Goal: Understand process/instructions

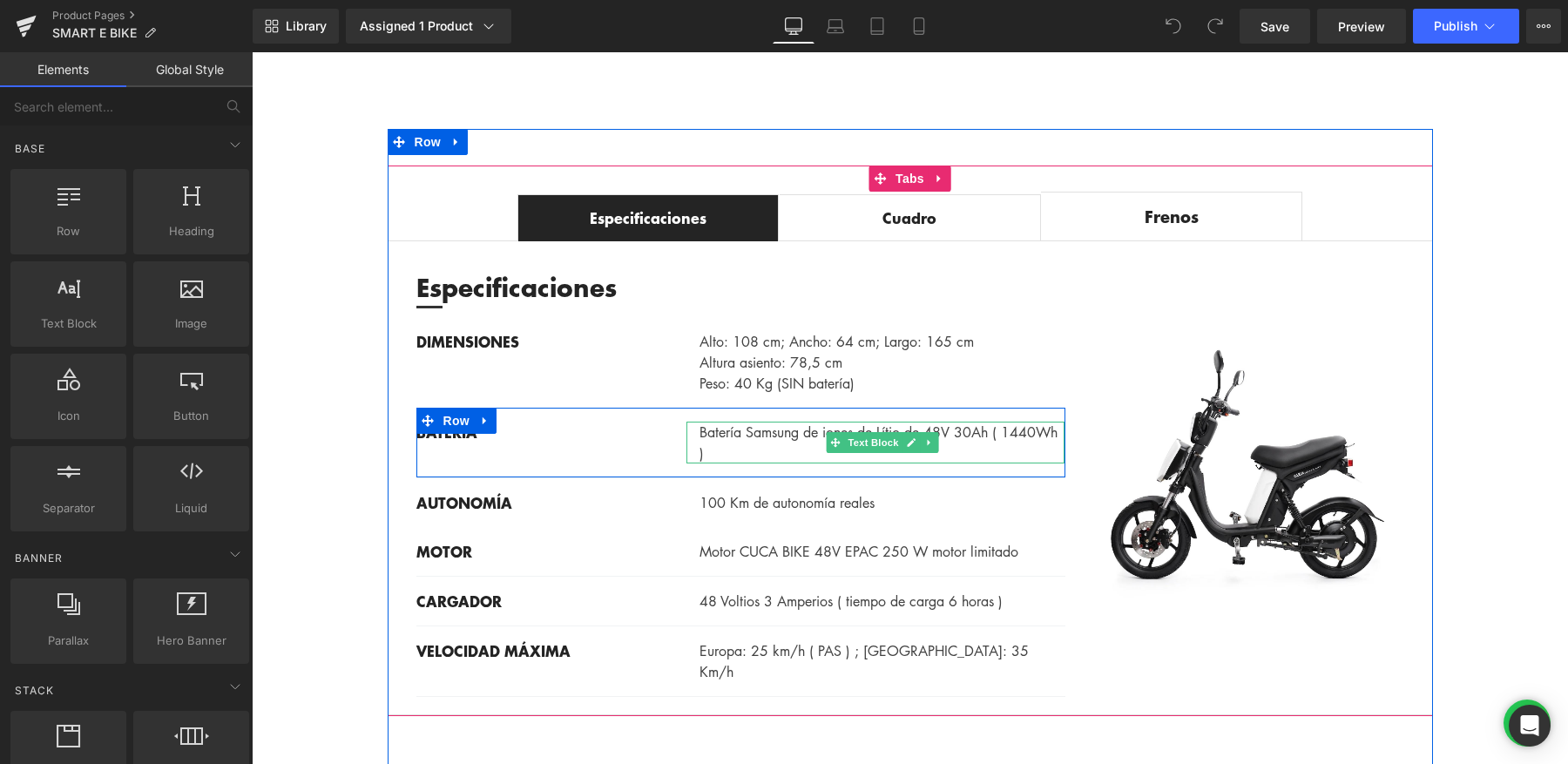
scroll to position [1186, 0]
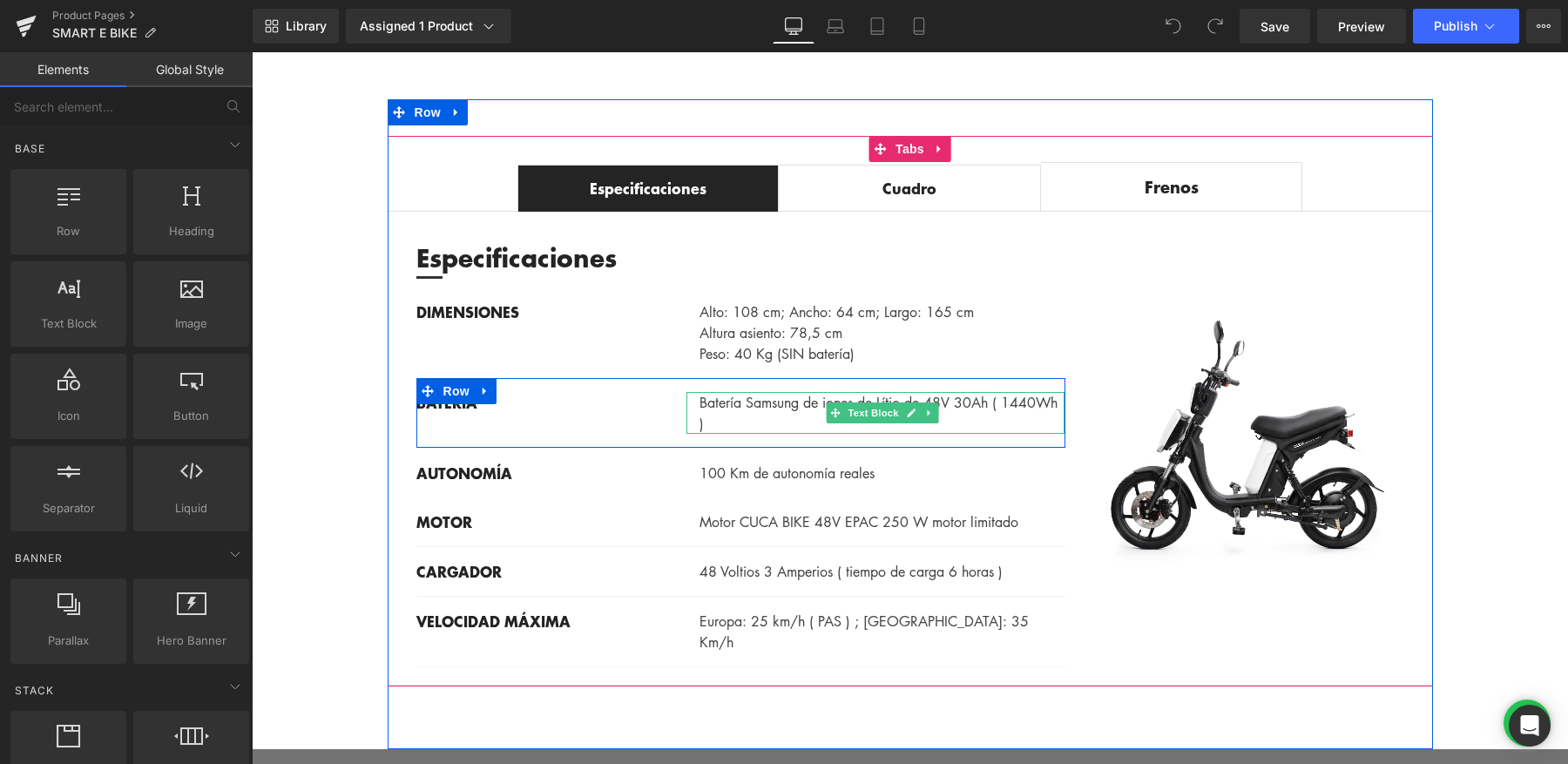
click at [976, 399] on p "Batería Samsung de iones de Lítio de 48V 30Ah ( 1440Wh )" at bounding box center [882, 413] width 366 height 41
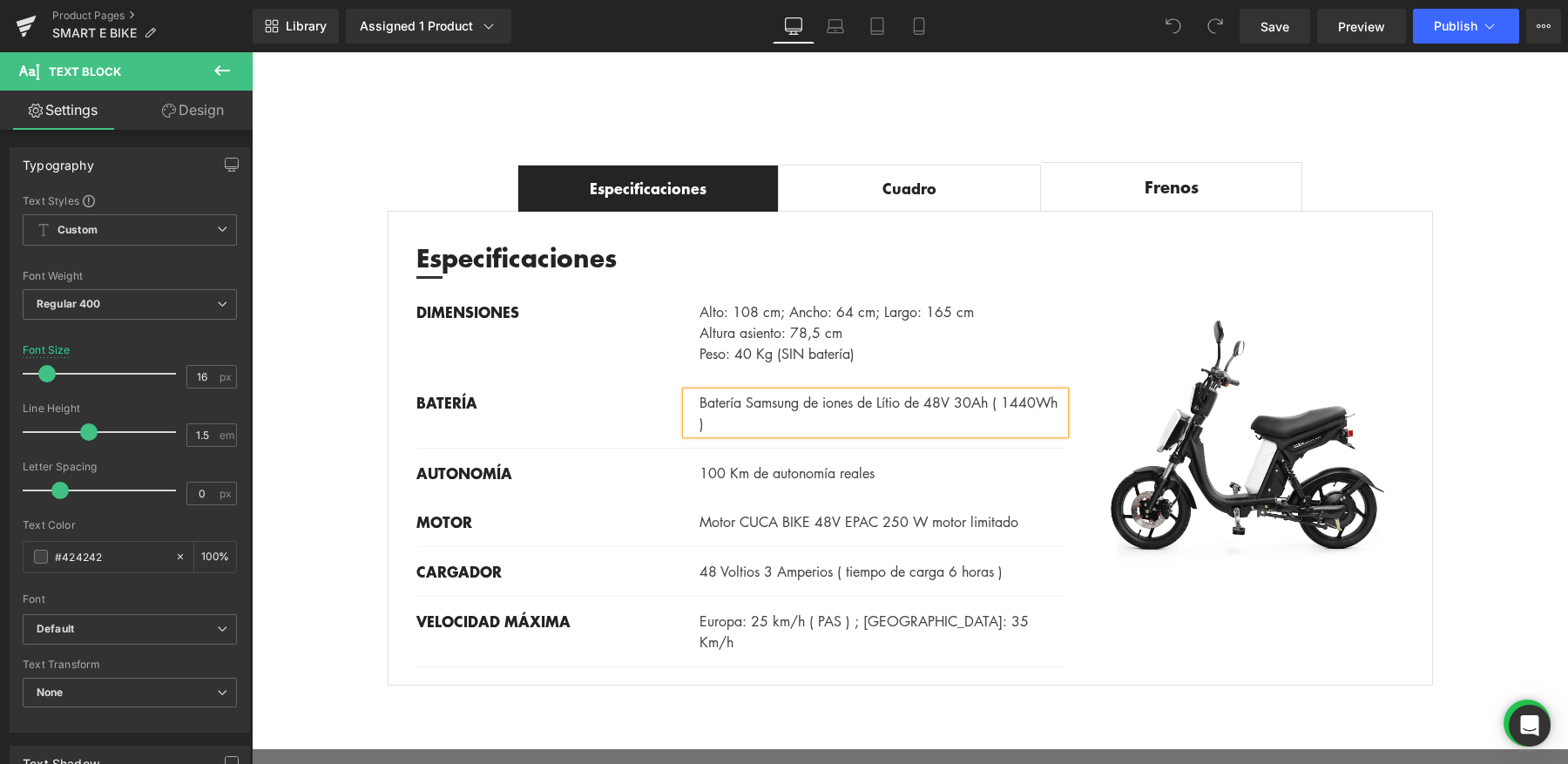
click at [973, 399] on p "Batería Samsung de iones de Lítio de 48V 30Ah ( 1440Wh )" at bounding box center [882, 413] width 366 height 41
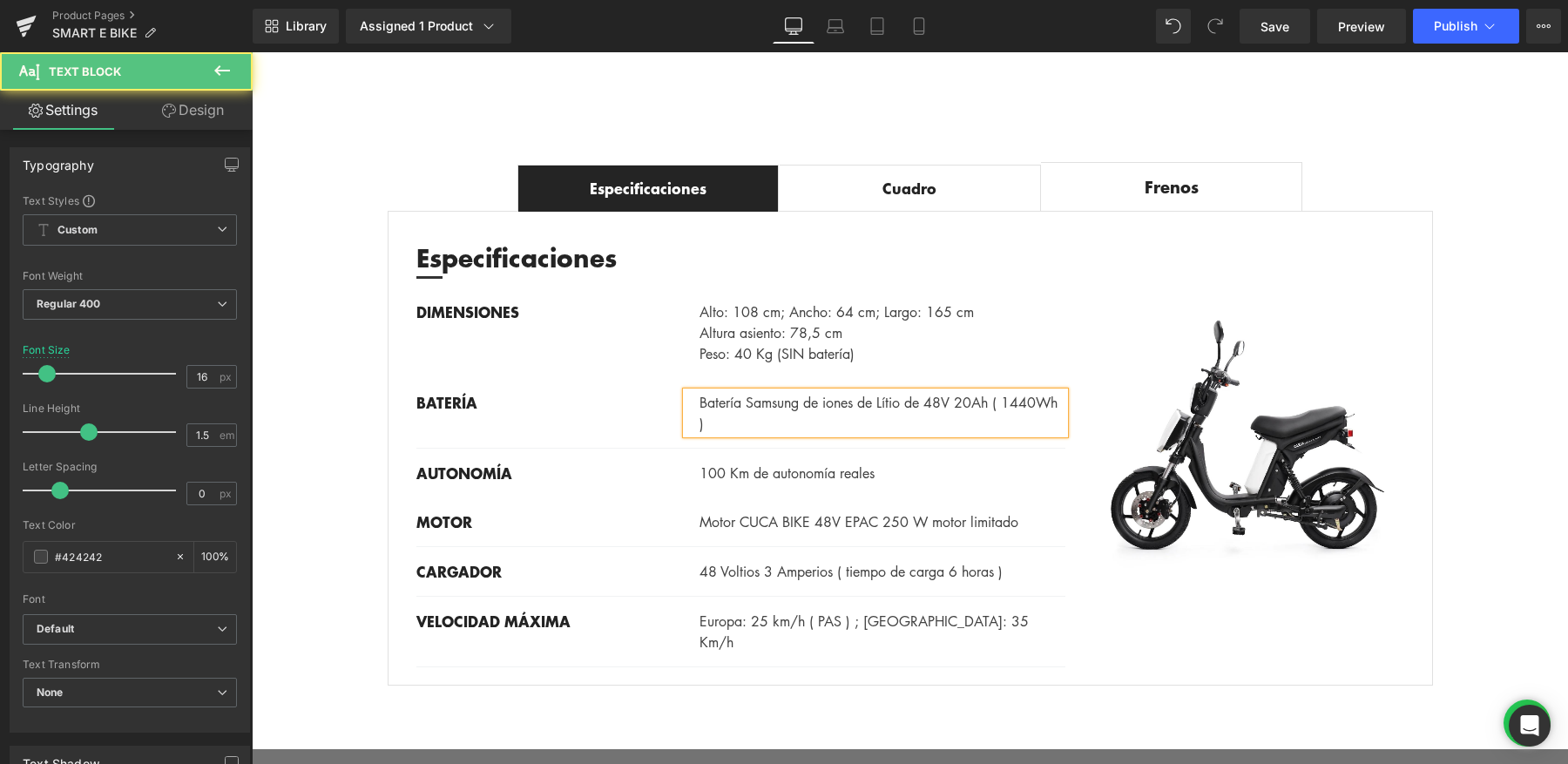
click at [733, 423] on p "Batería Samsung de iones de Lítio de 48V 20Ah ( 1440Wh )" at bounding box center [882, 413] width 366 height 41
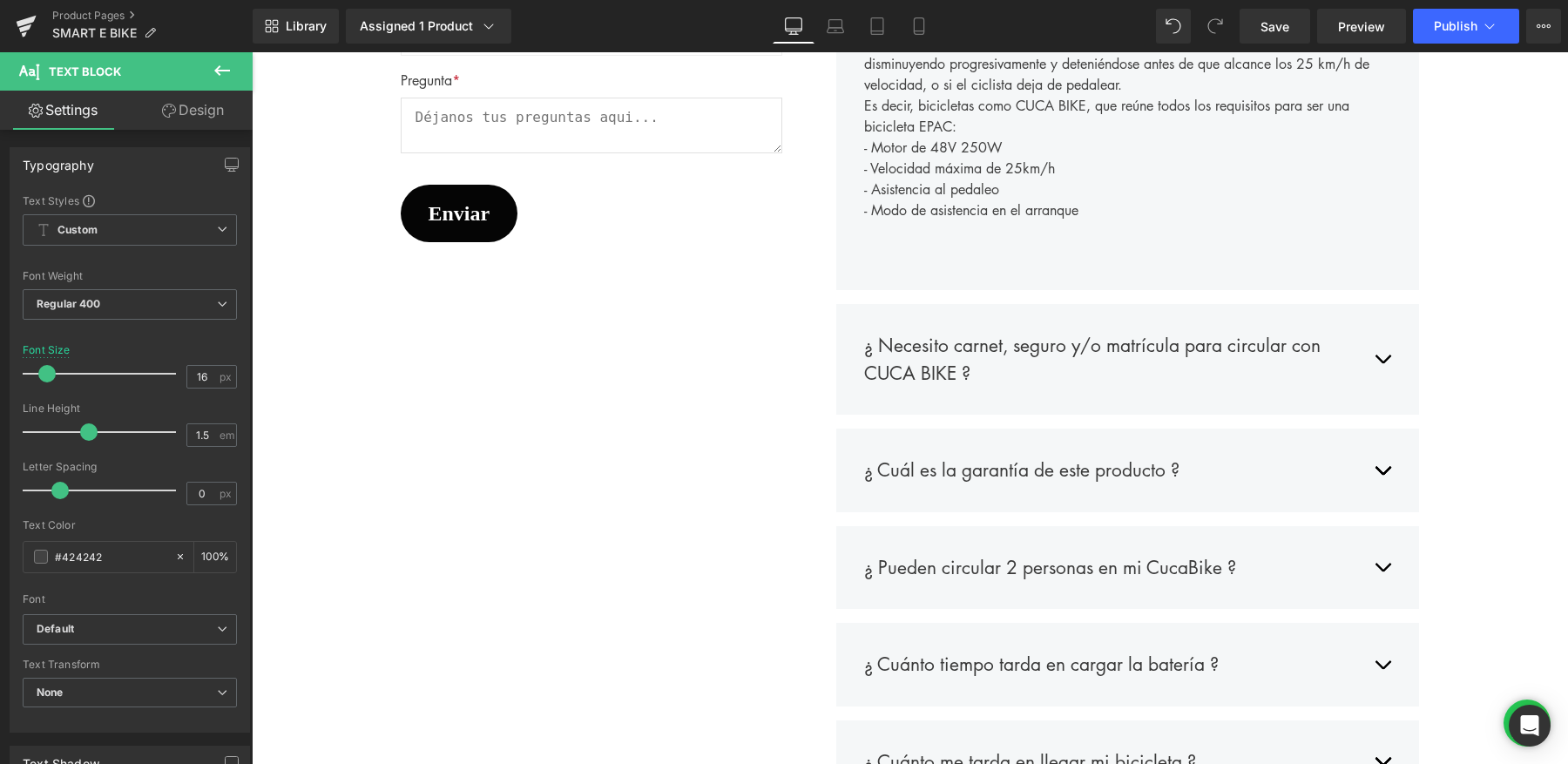
scroll to position [4413, 0]
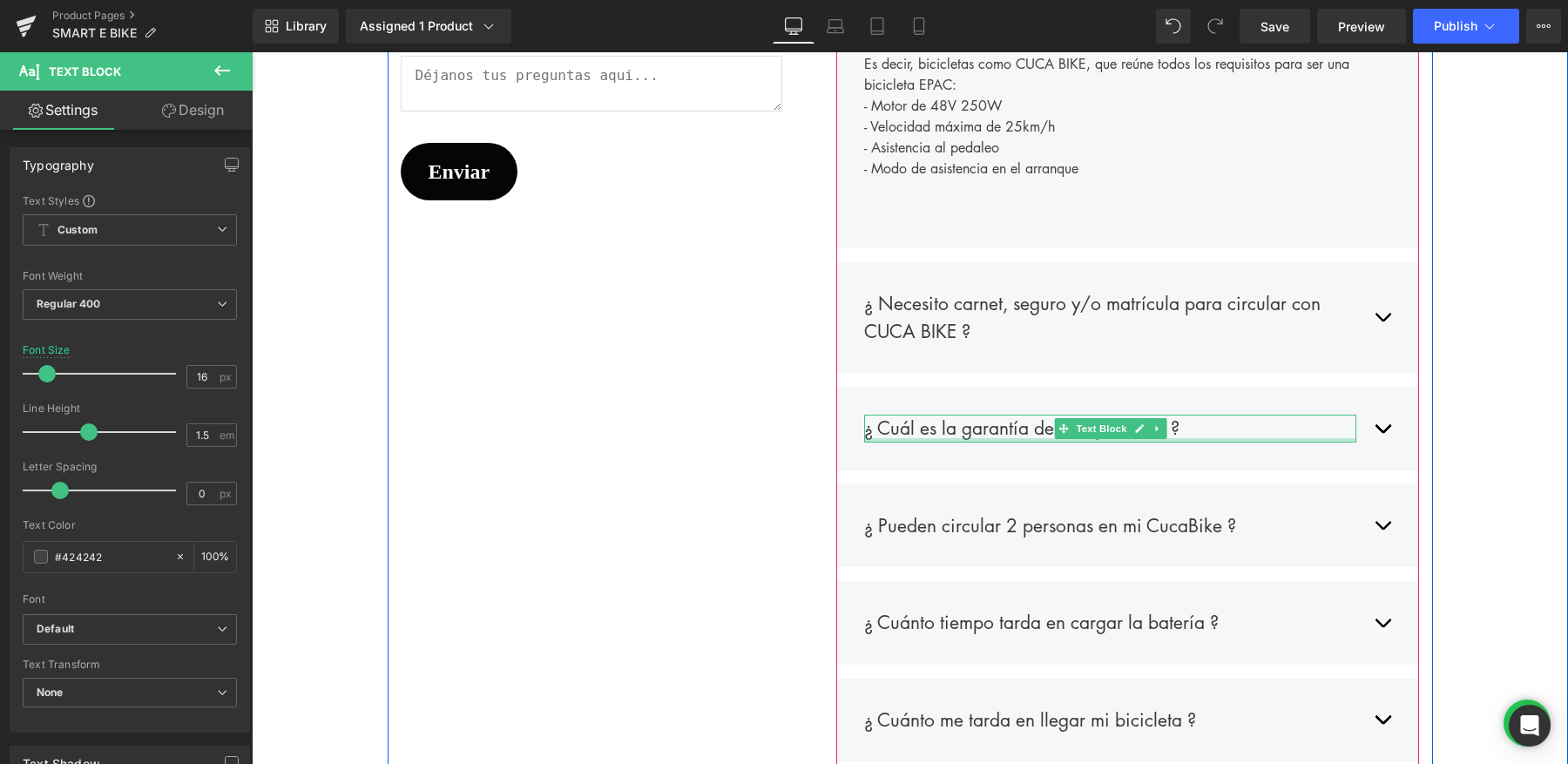
click at [1238, 440] on div "¿ Cuál es la garantía de este producto ? Text Block" at bounding box center [1128, 429] width 528 height 54
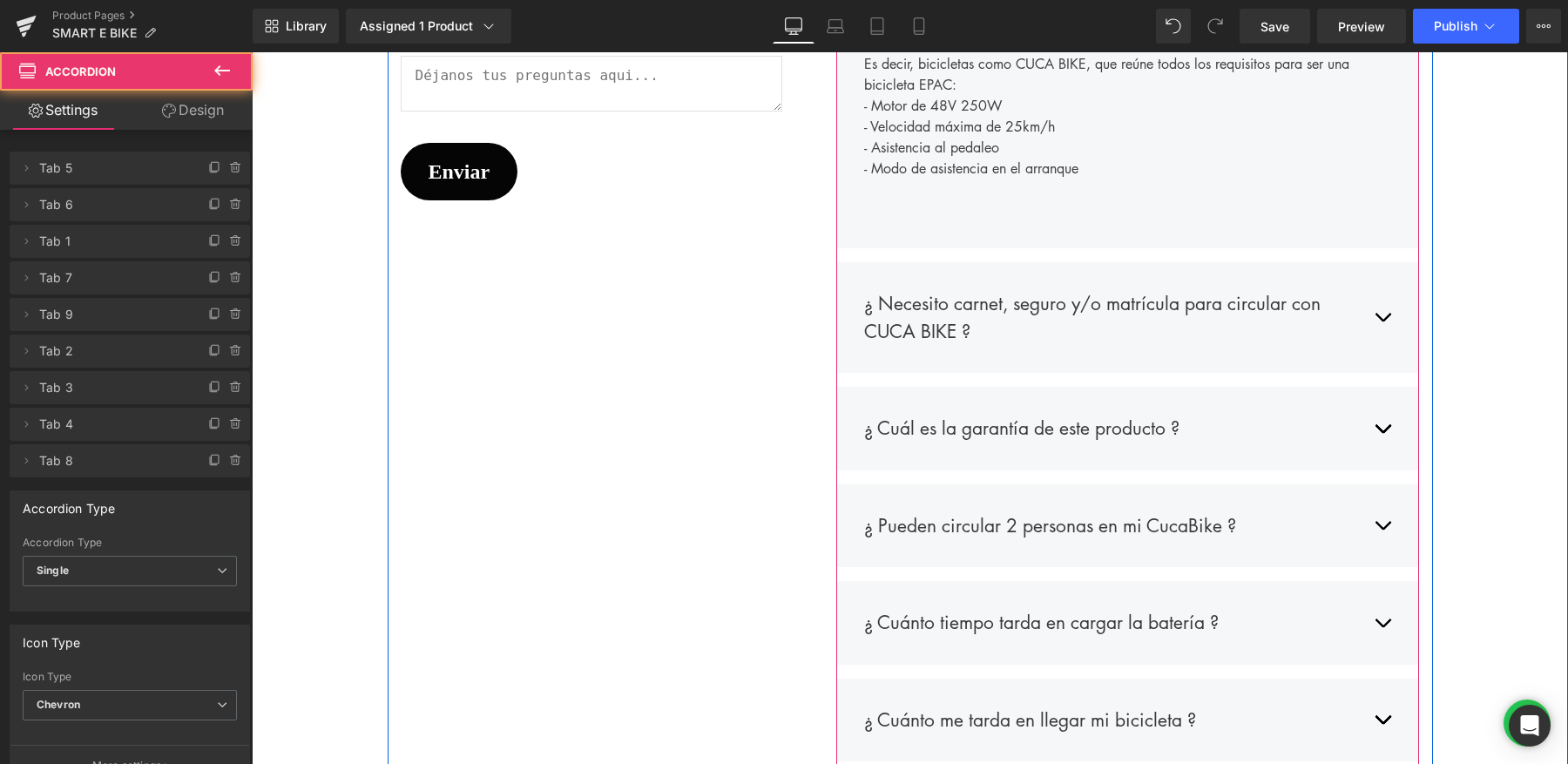
click at [1394, 424] on div "¿ Cuál es la garantía de este producto ? Text Block Ofrecemos una garantía de 2…" at bounding box center [1127, 428] width 583 height 84
click at [1382, 432] on span "button" at bounding box center [1382, 432] width 0 height 0
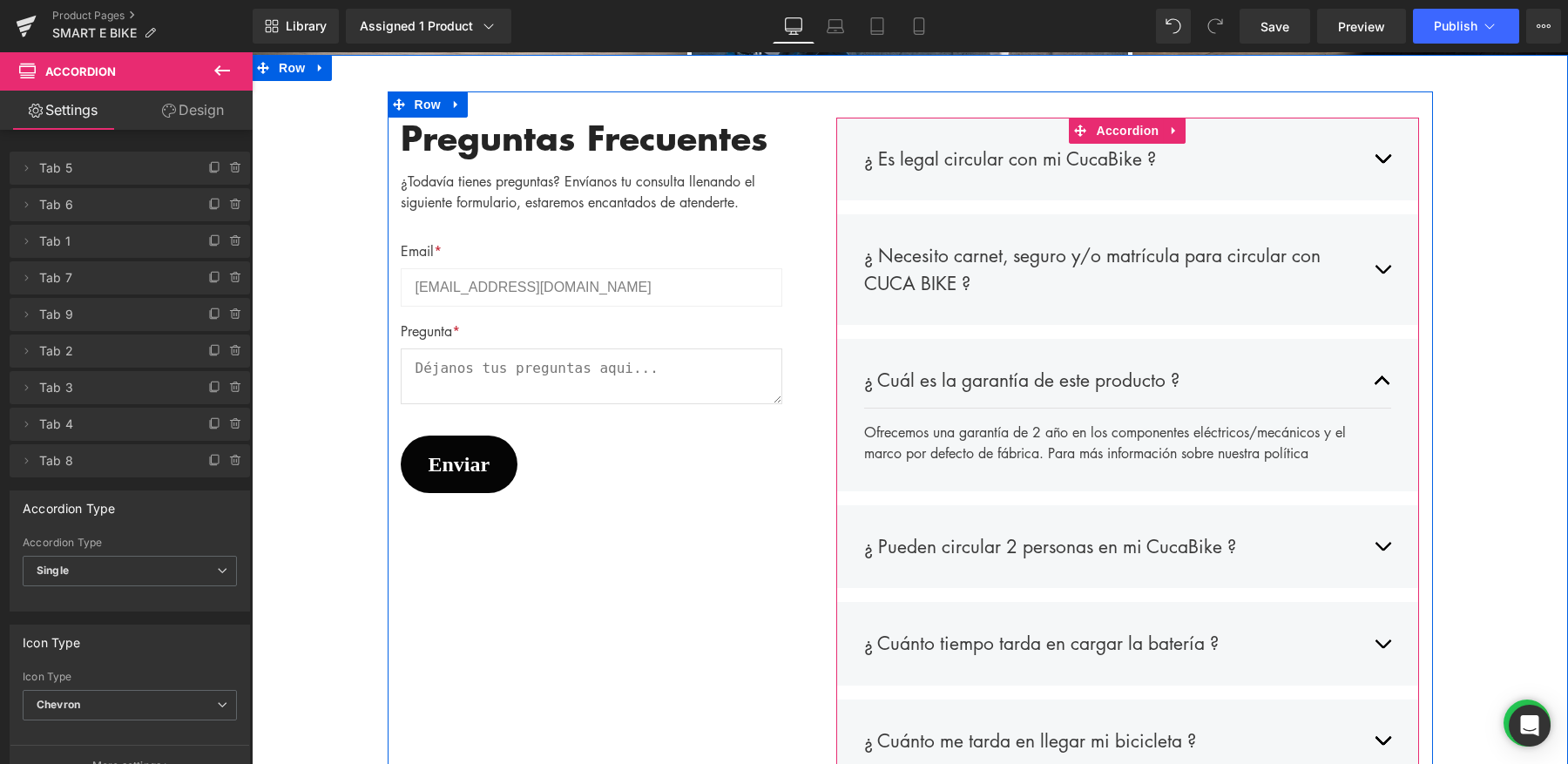
scroll to position [4073, 0]
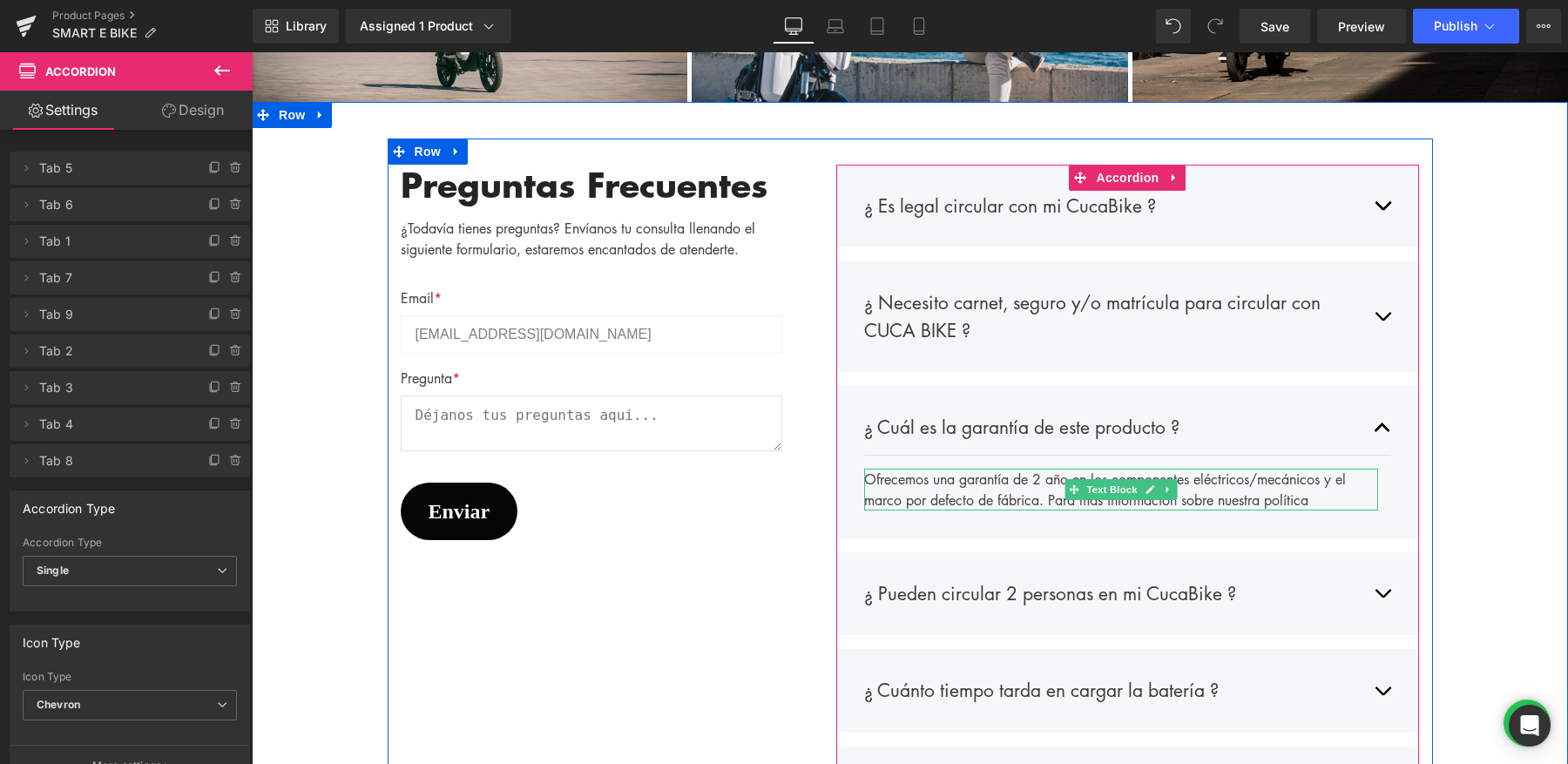
click at [1050, 471] on div "Ofrecemos una garantía de 2 año en los componentes eléctricos/mecánicos y el ma…" at bounding box center [1121, 489] width 515 height 41
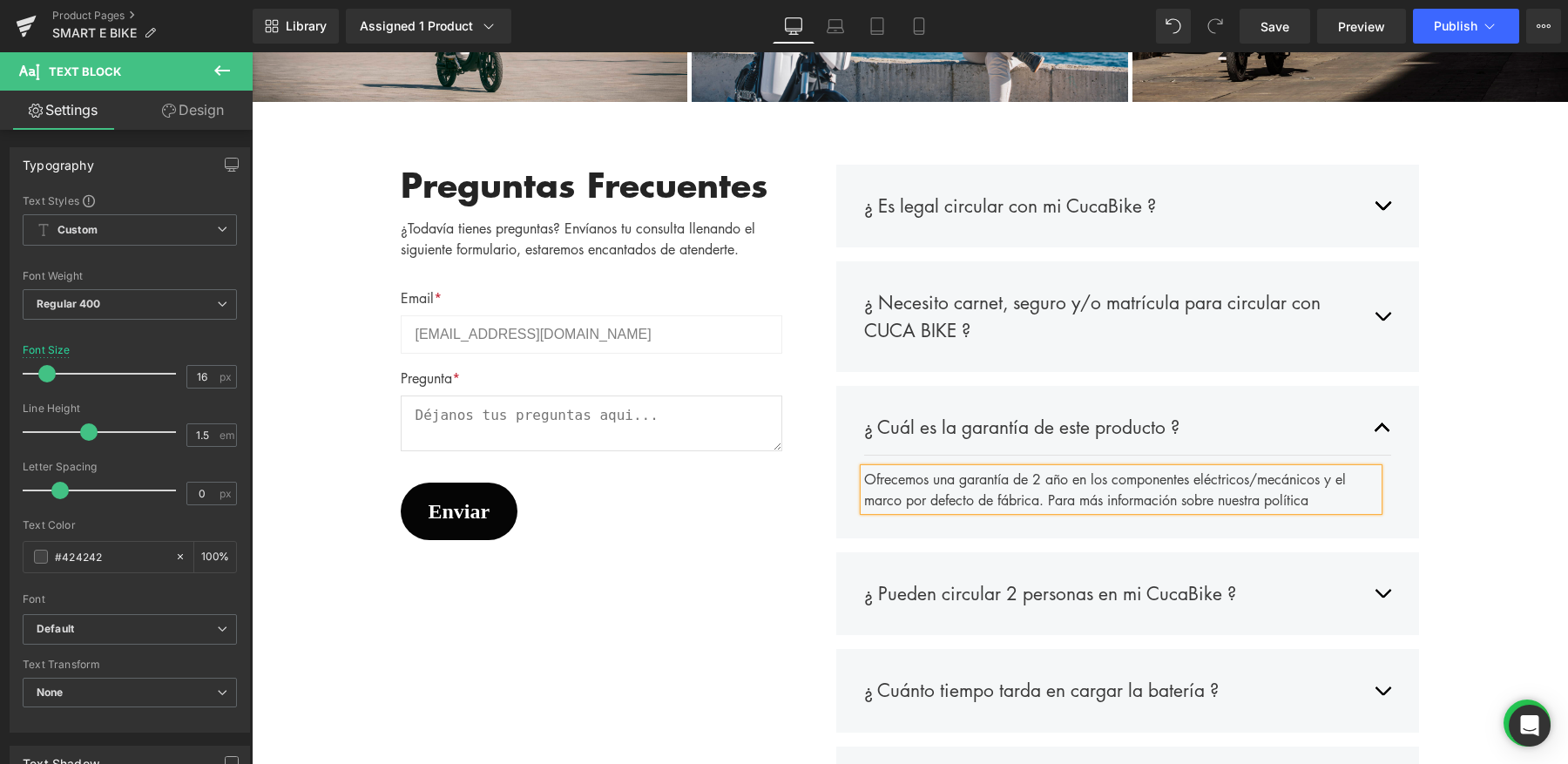
click at [1048, 469] on div "Ofrecemos una garantía de 2 año en los componentes eléctricos/mecánicos y el ma…" at bounding box center [1121, 489] width 515 height 41
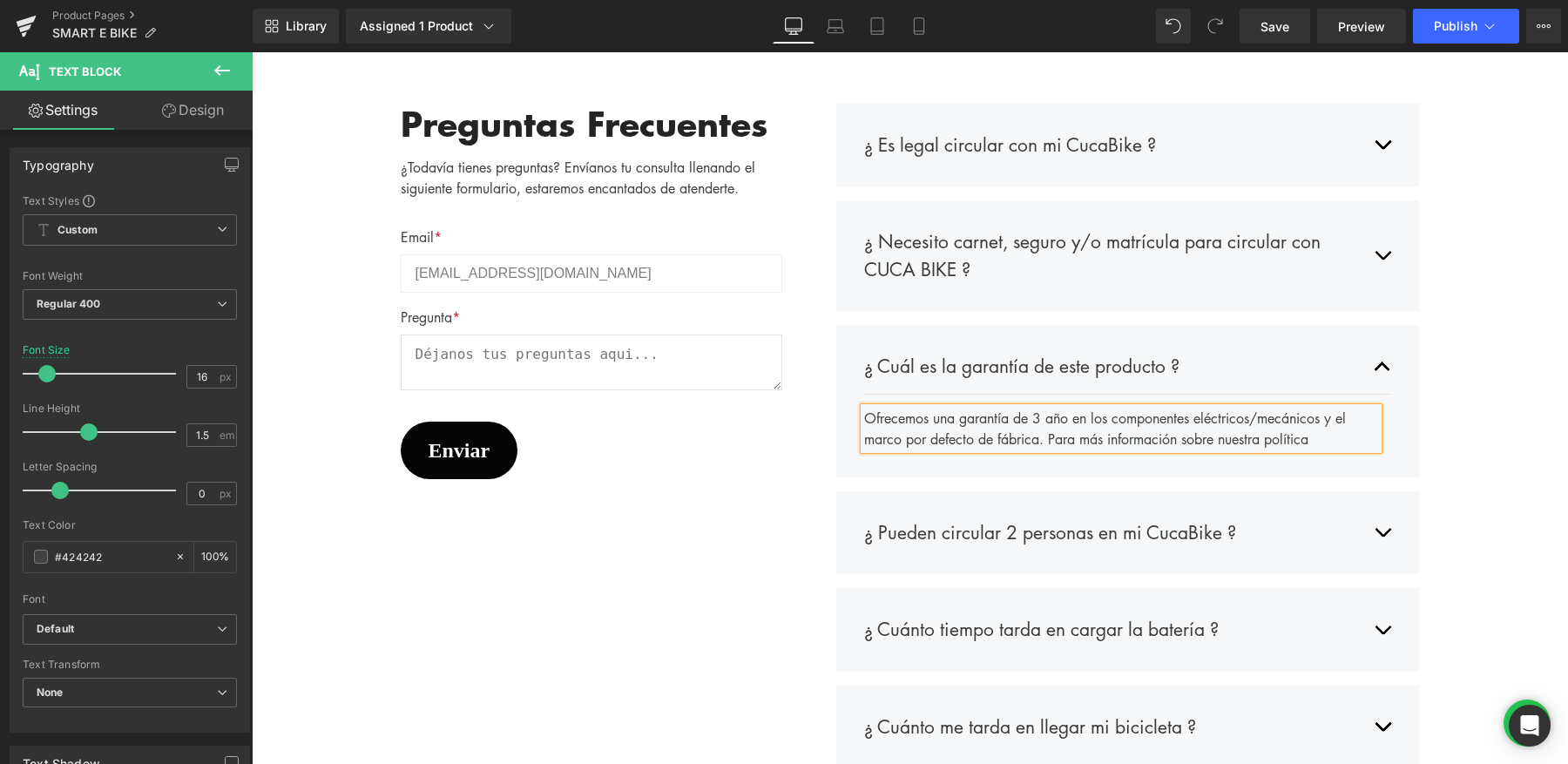
scroll to position [4135, 0]
click at [1373, 528] on button "button" at bounding box center [1381, 532] width 17 height 54
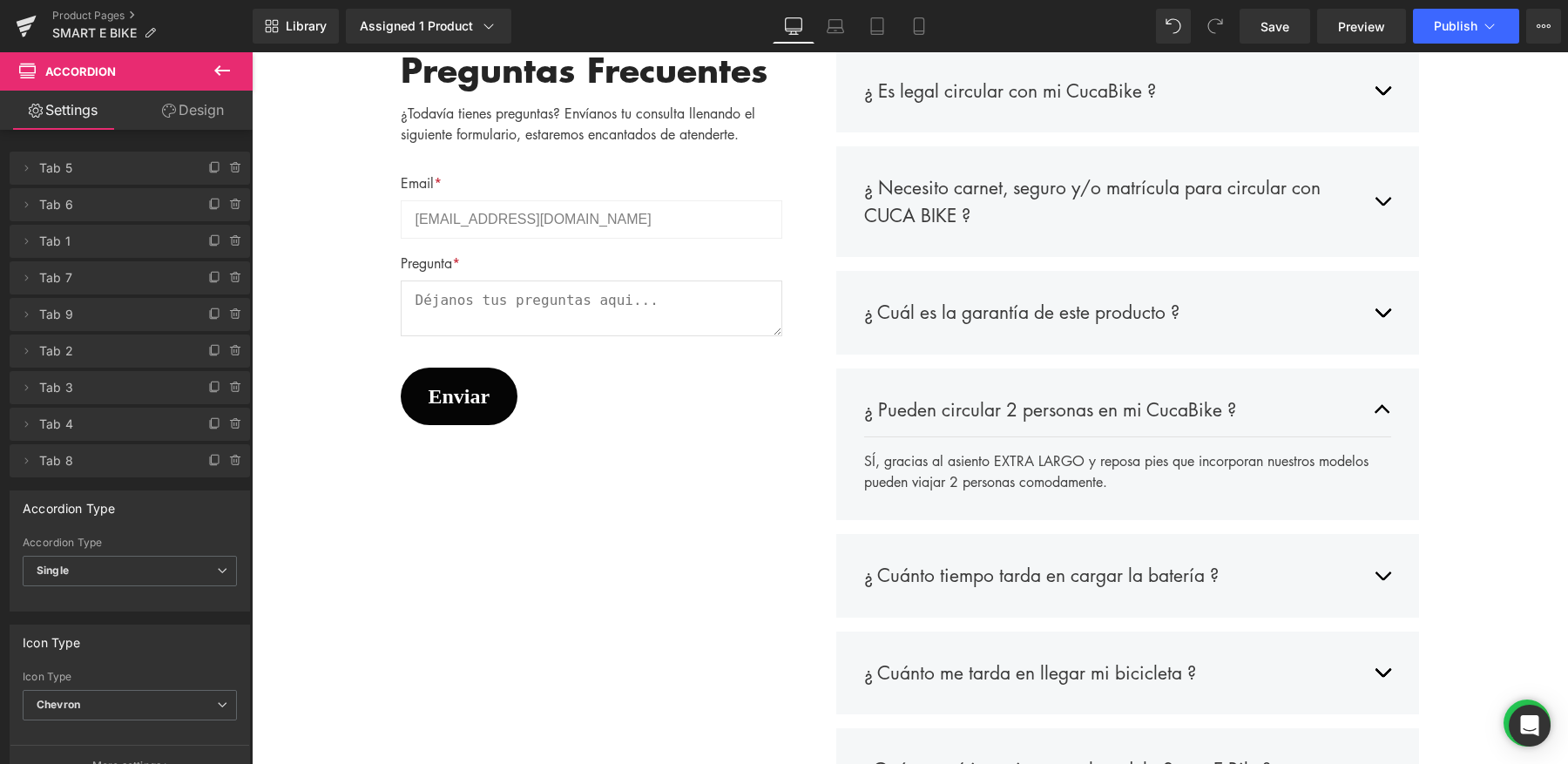
scroll to position [4212, 0]
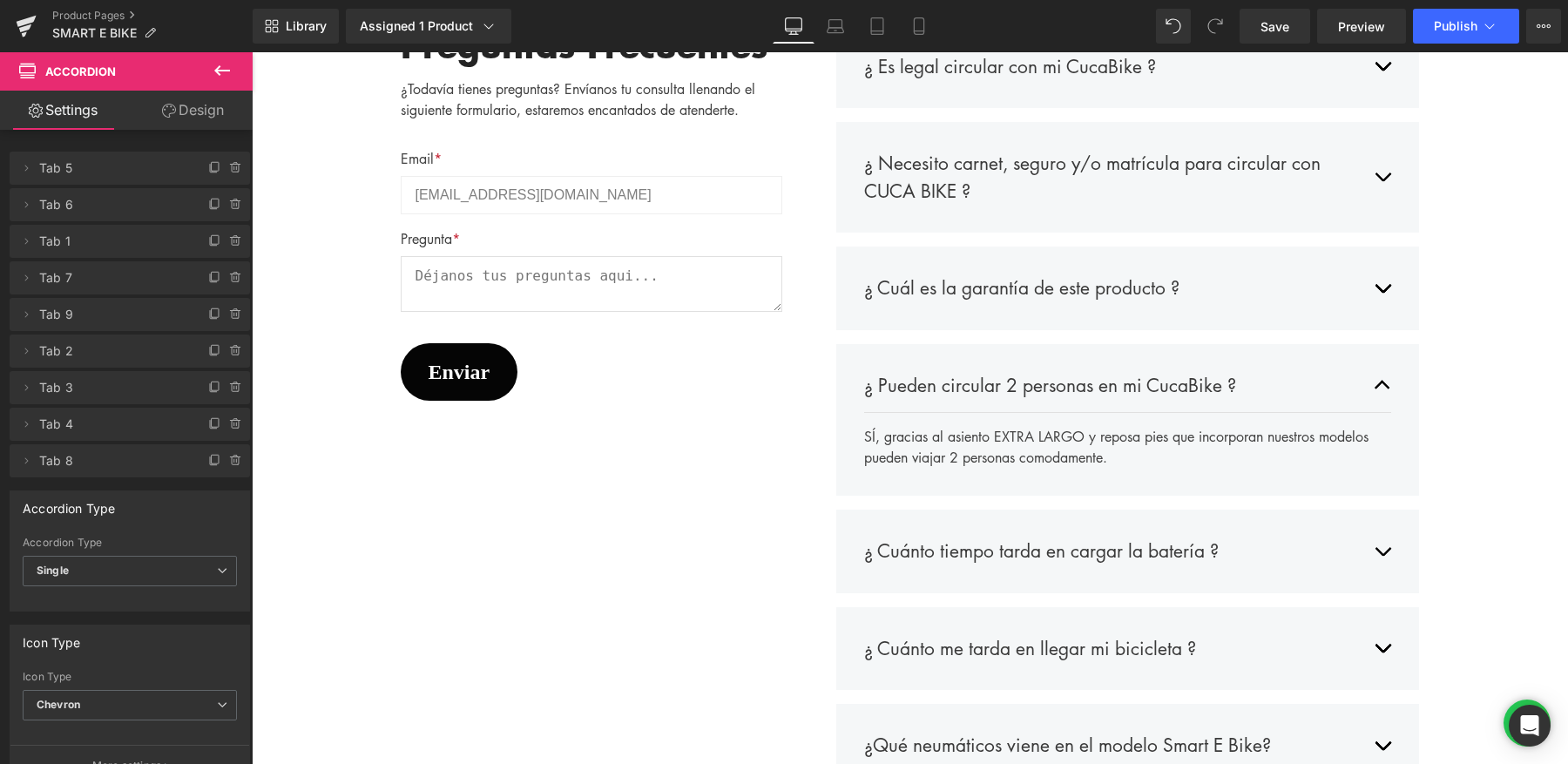
click at [1387, 524] on button "button" at bounding box center [1381, 551] width 17 height 54
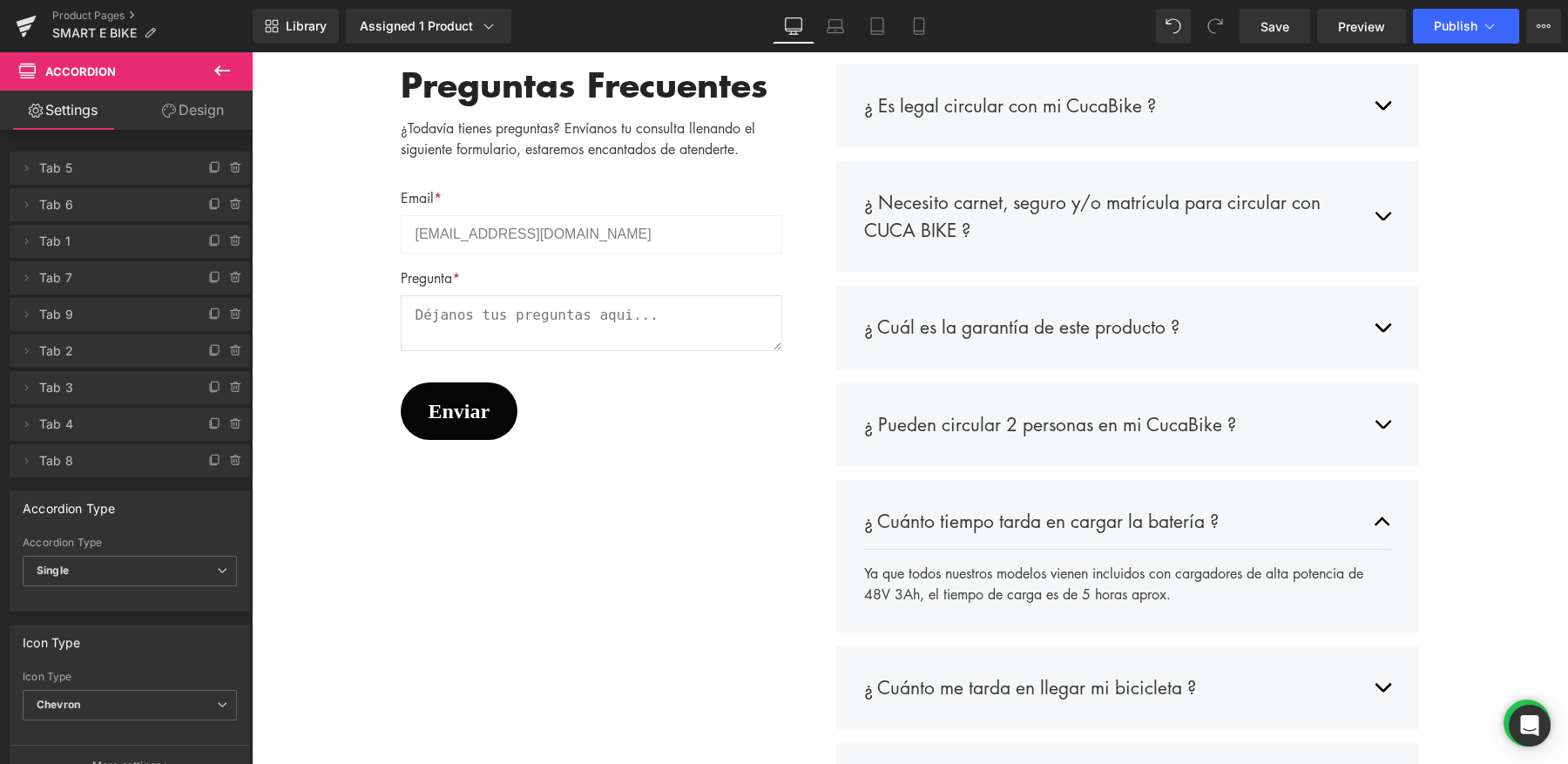
scroll to position [4174, 0]
click at [1118, 589] on div "Ya que todos nuestros modelos vienen incluidos con cargadores de alta potencia …" at bounding box center [1121, 582] width 515 height 41
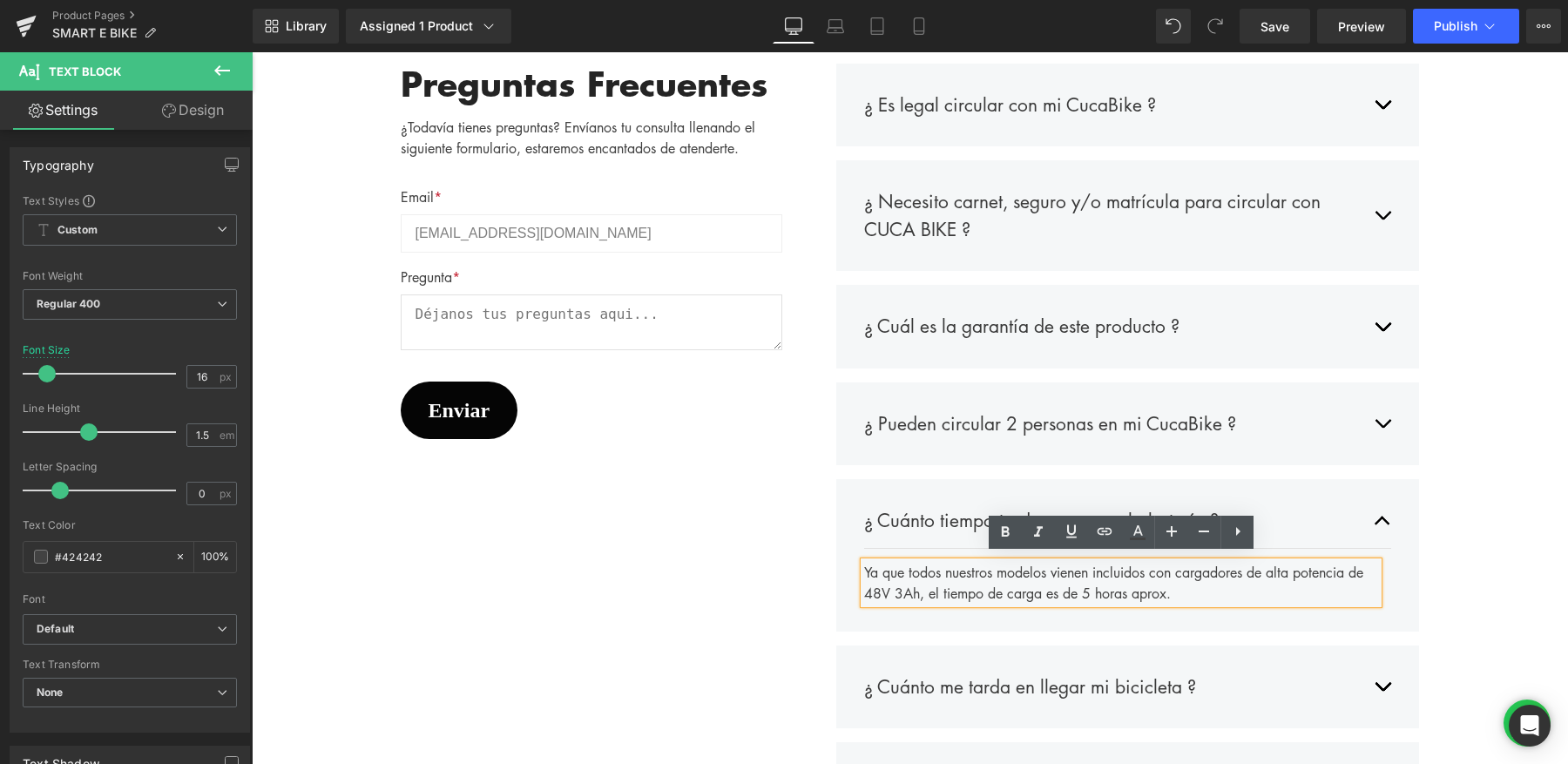
click at [1119, 586] on div "Ya que todos nuestros modelos vienen incluidos con cargadores de alta potencia …" at bounding box center [1121, 582] width 515 height 41
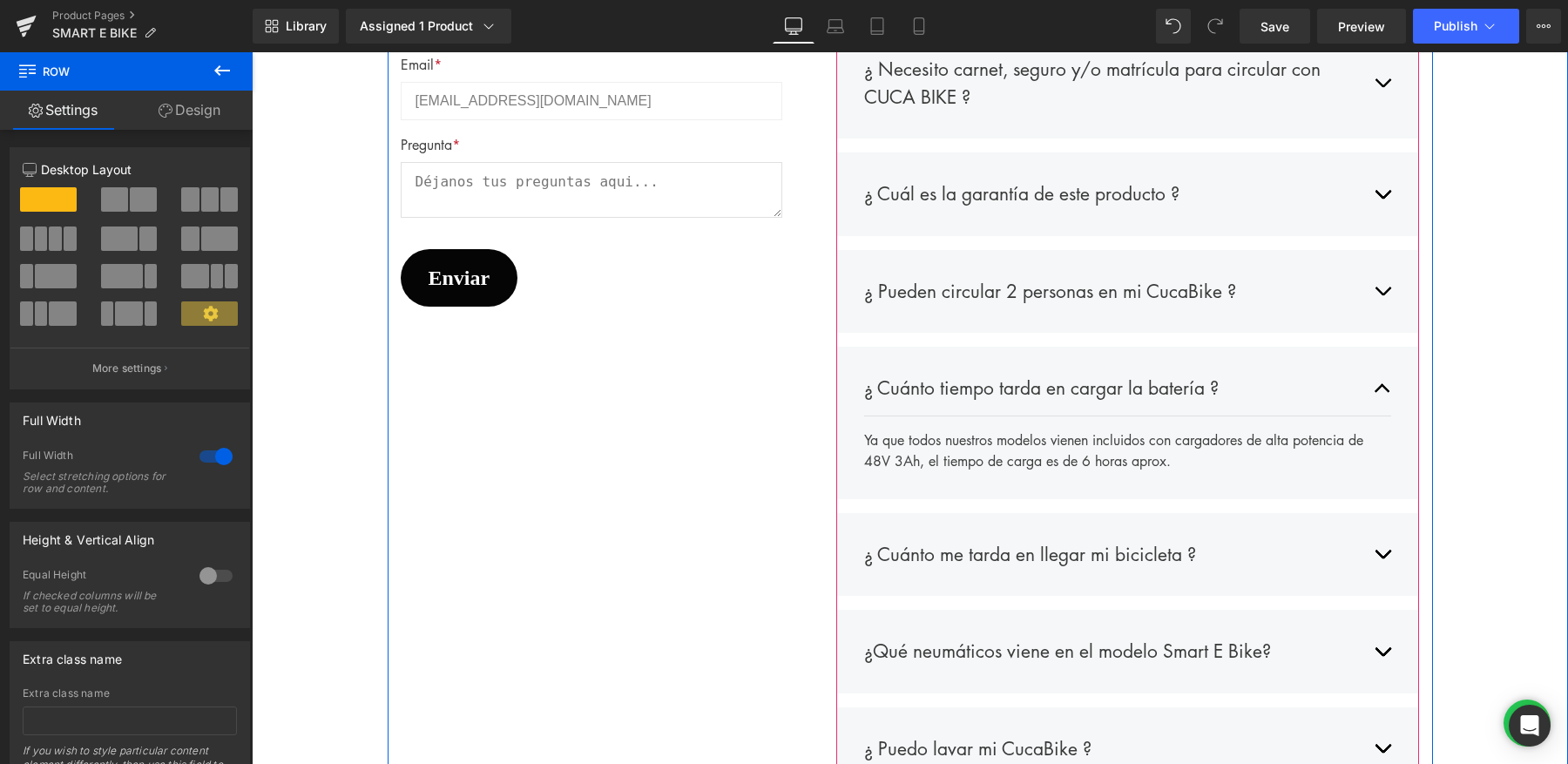
click at [1382, 558] on span "button" at bounding box center [1382, 558] width 0 height 0
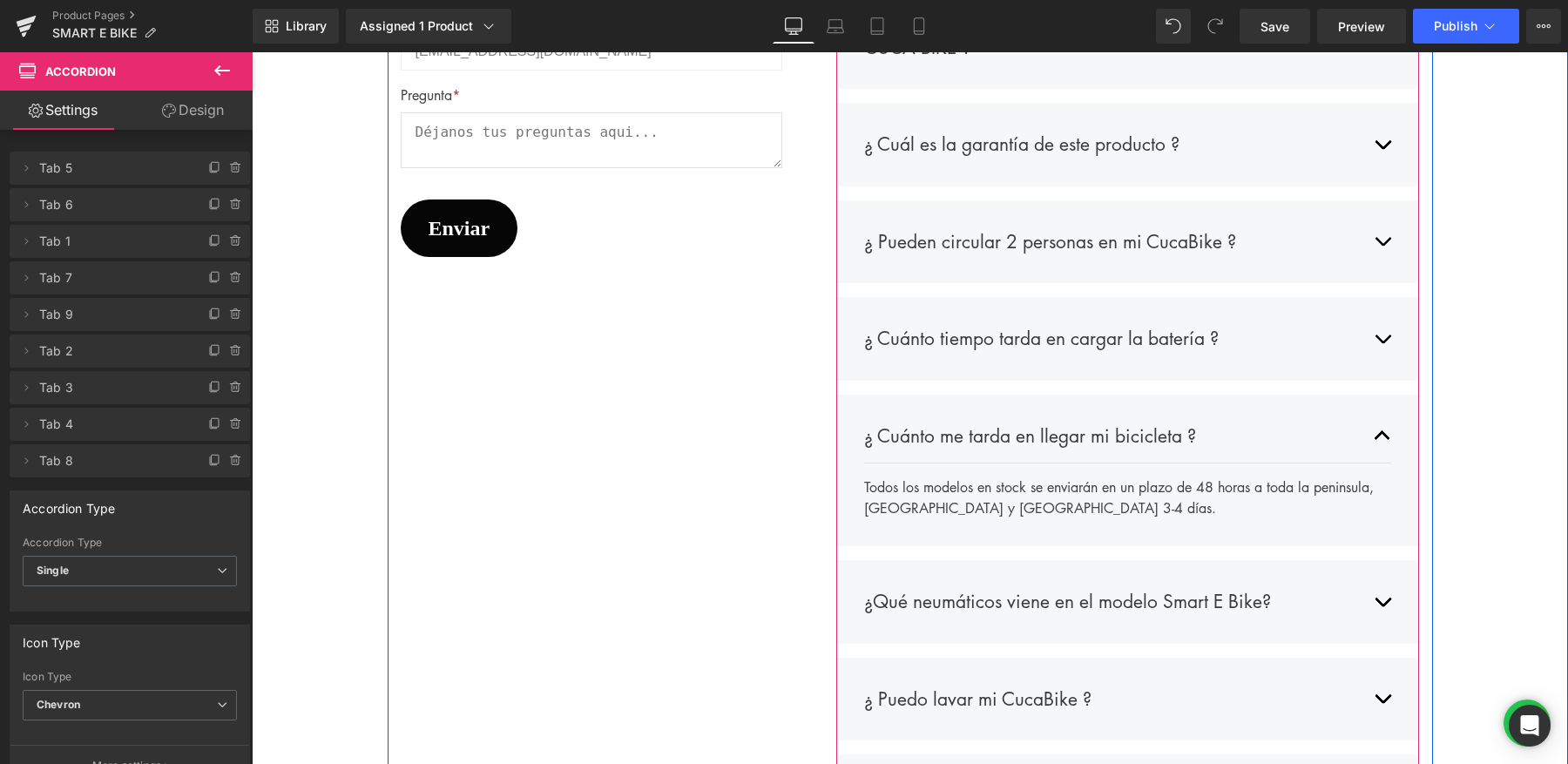
scroll to position [4360, 0]
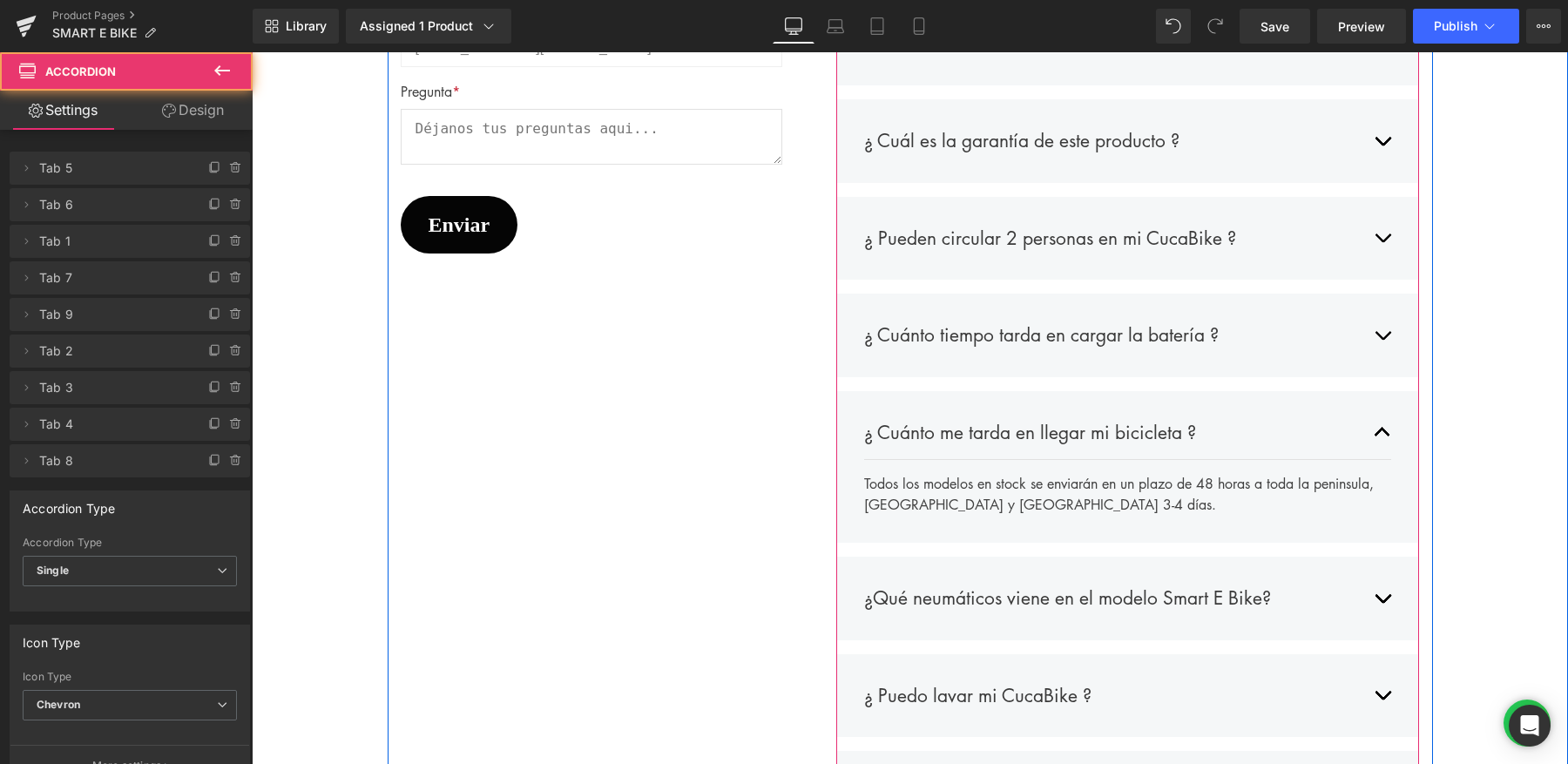
click at [1381, 587] on button "button" at bounding box center [1381, 598] width 17 height 54
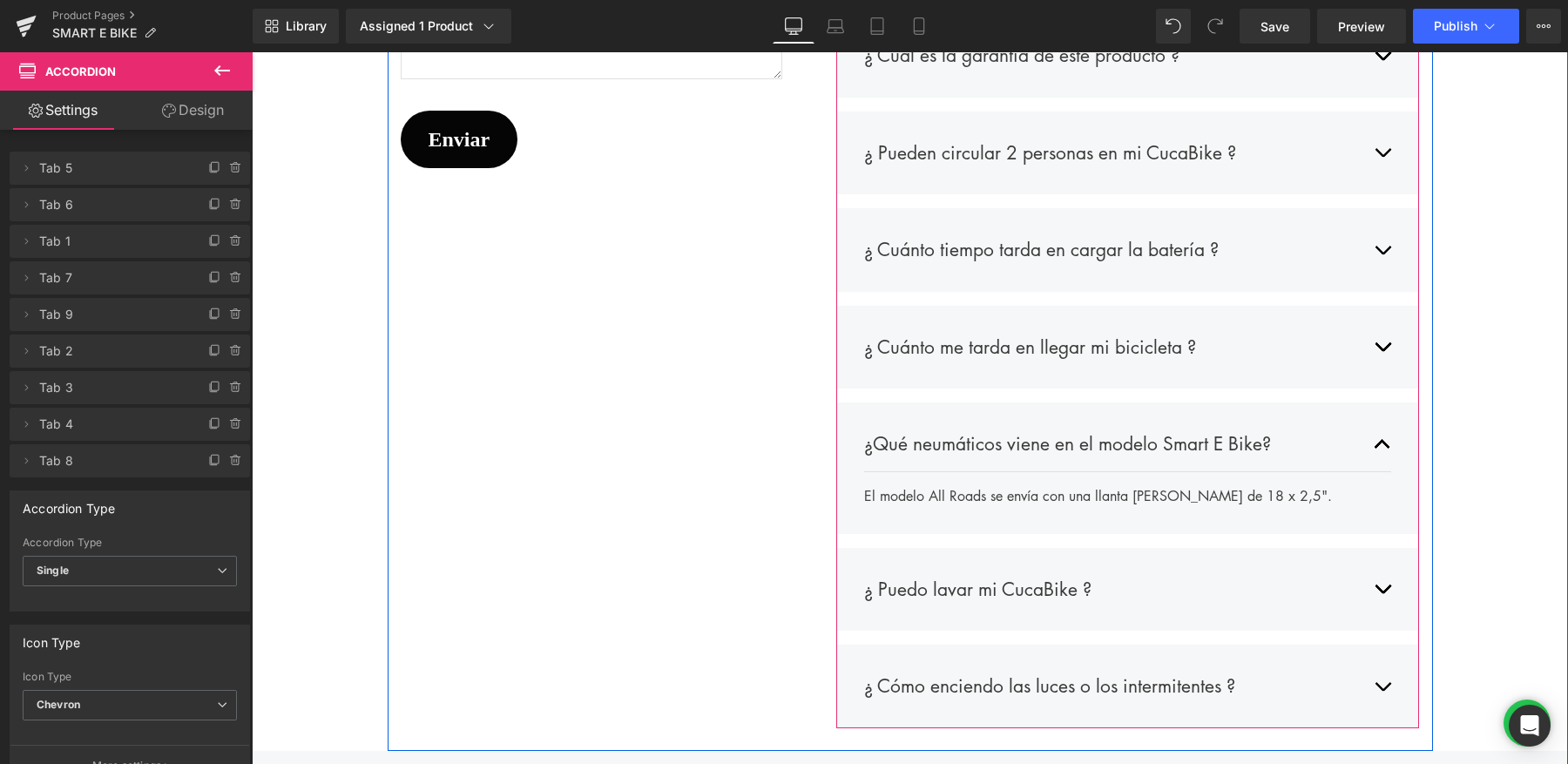
scroll to position [4461, 0]
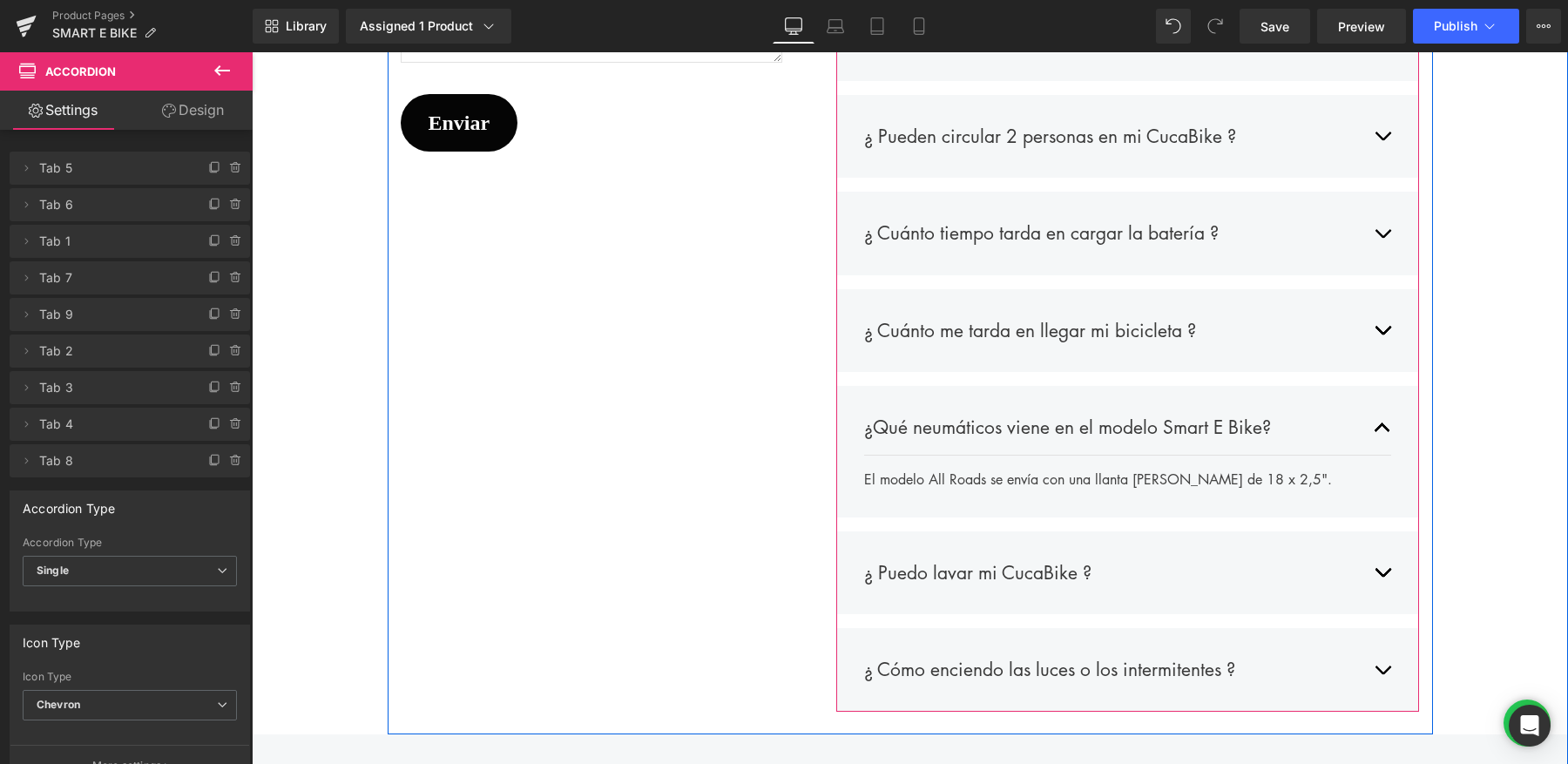
click at [1381, 568] on button "button" at bounding box center [1381, 573] width 17 height 54
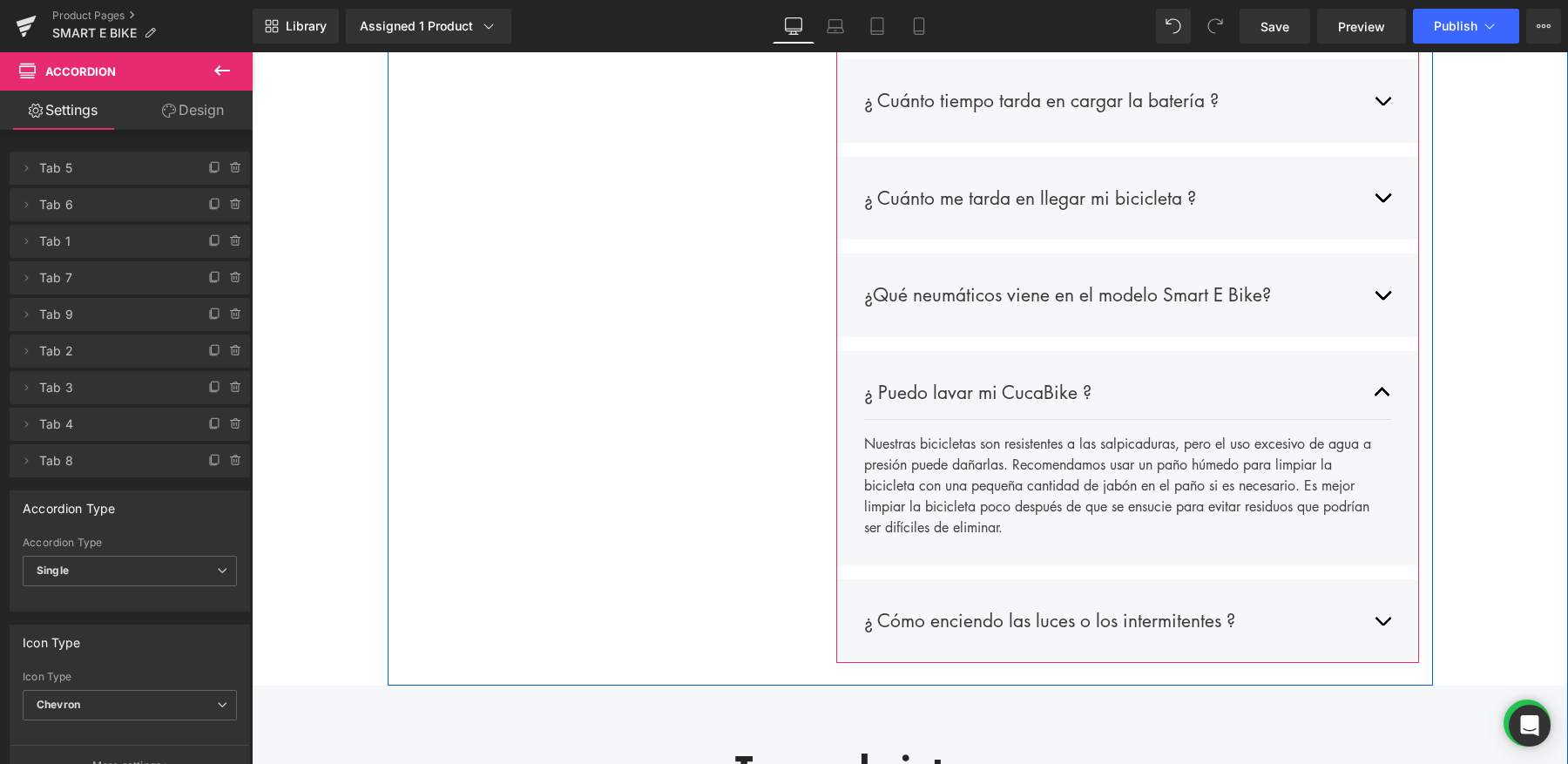
scroll to position [4598, 0]
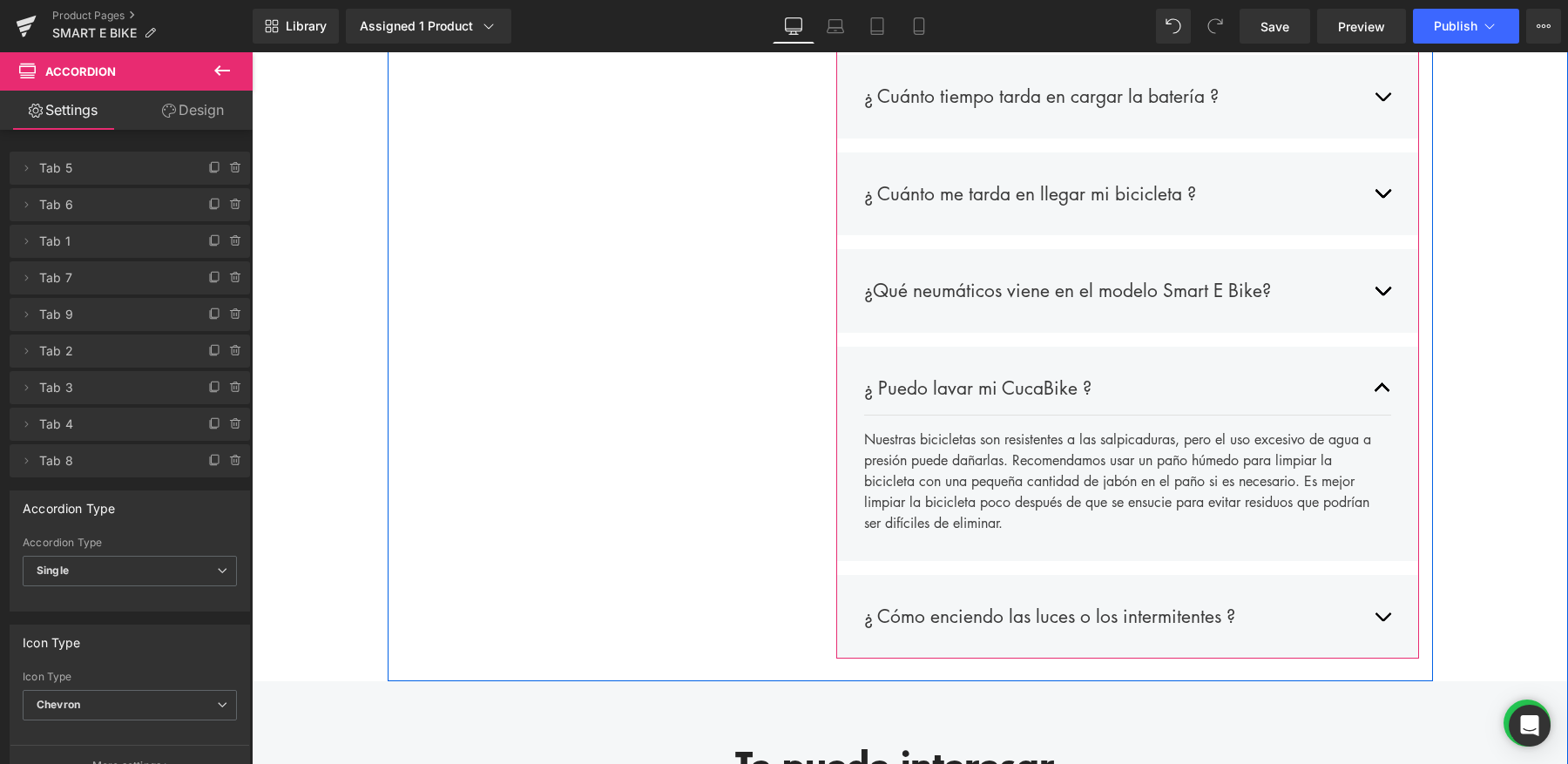
click at [1387, 606] on button "button" at bounding box center [1381, 616] width 17 height 54
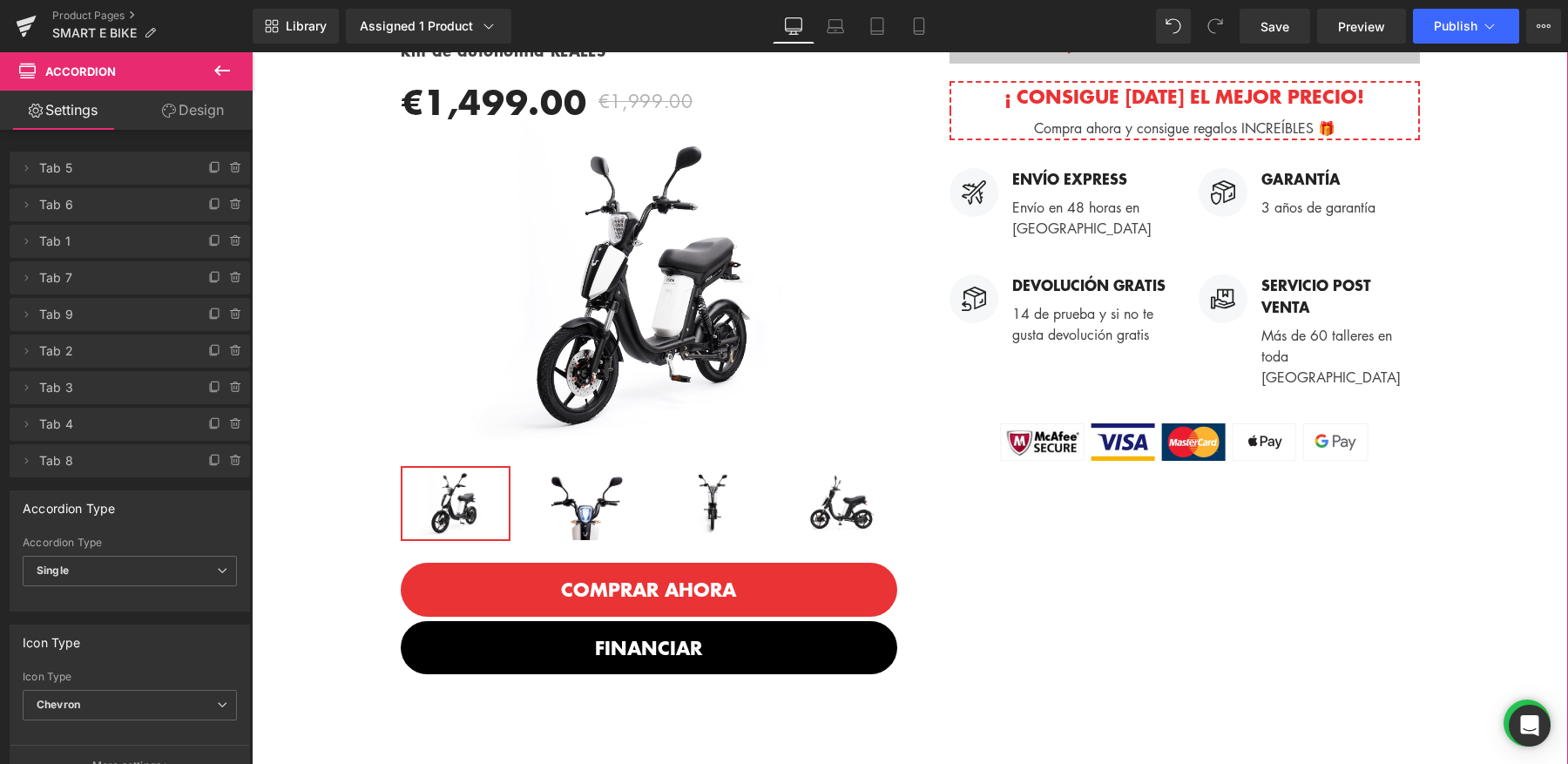
scroll to position [267, 0]
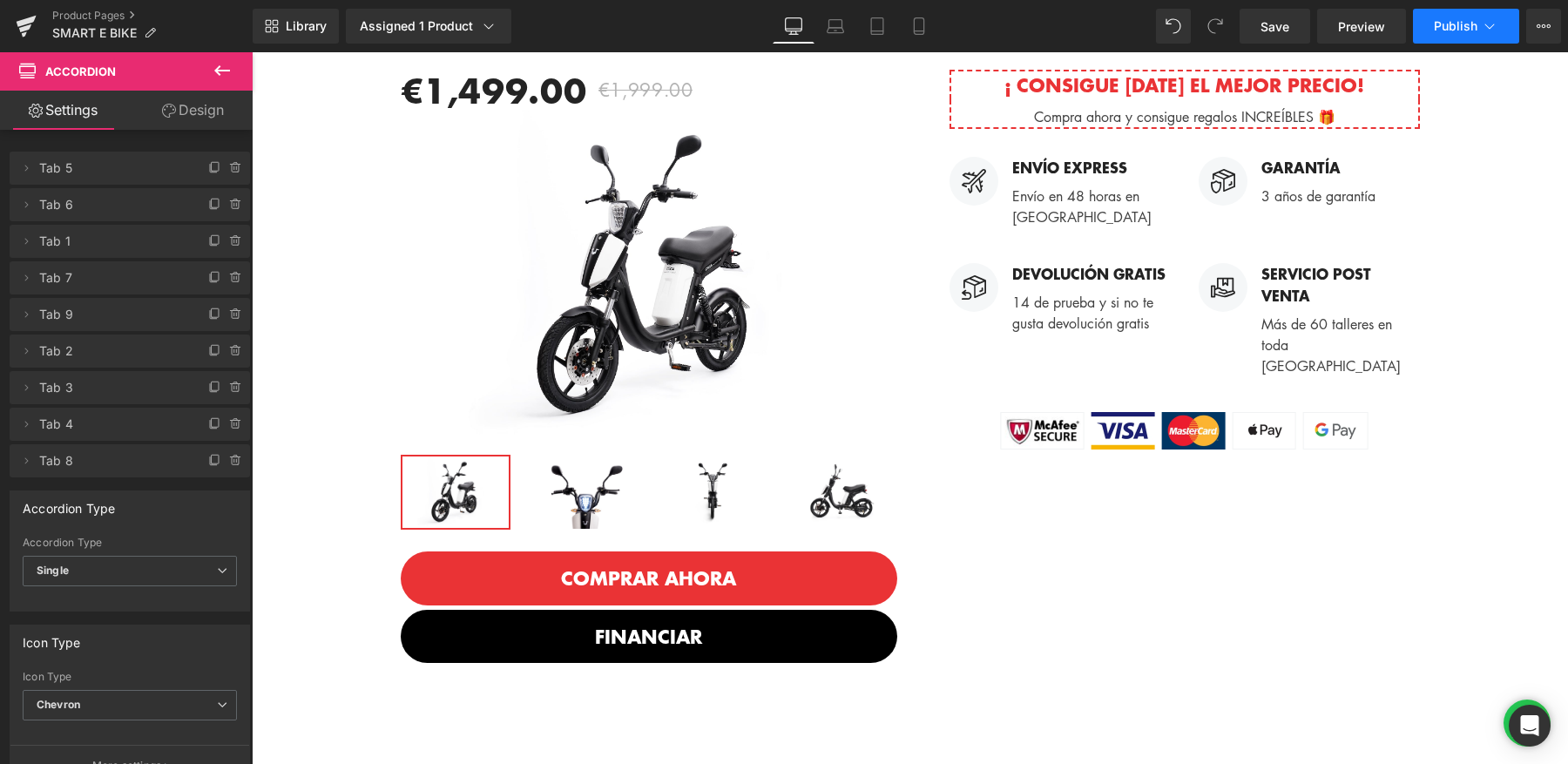
click at [1451, 25] on span "Publish" at bounding box center [1455, 25] width 43 height 14
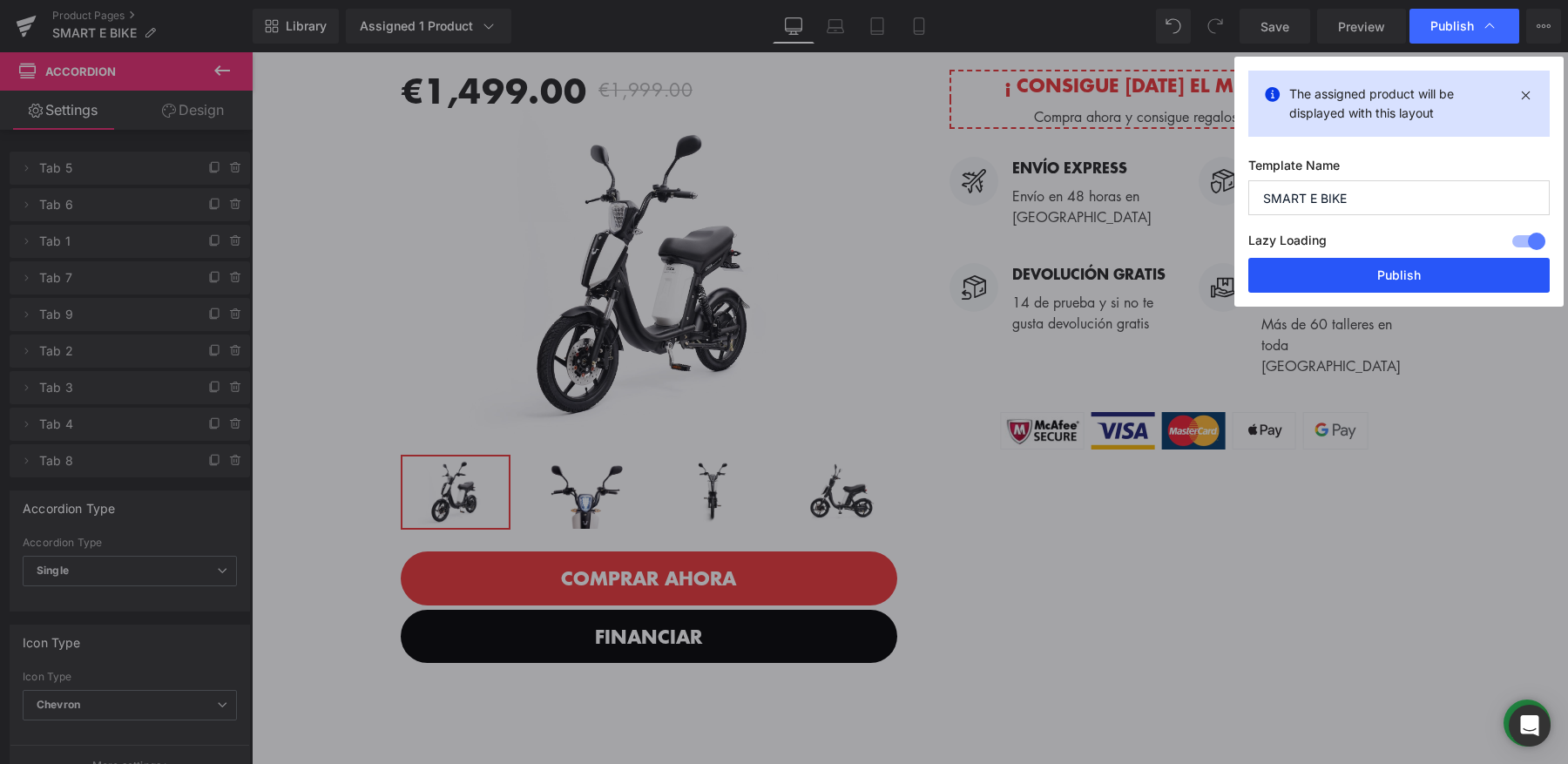
click at [1387, 282] on button "Publish" at bounding box center [1399, 275] width 301 height 35
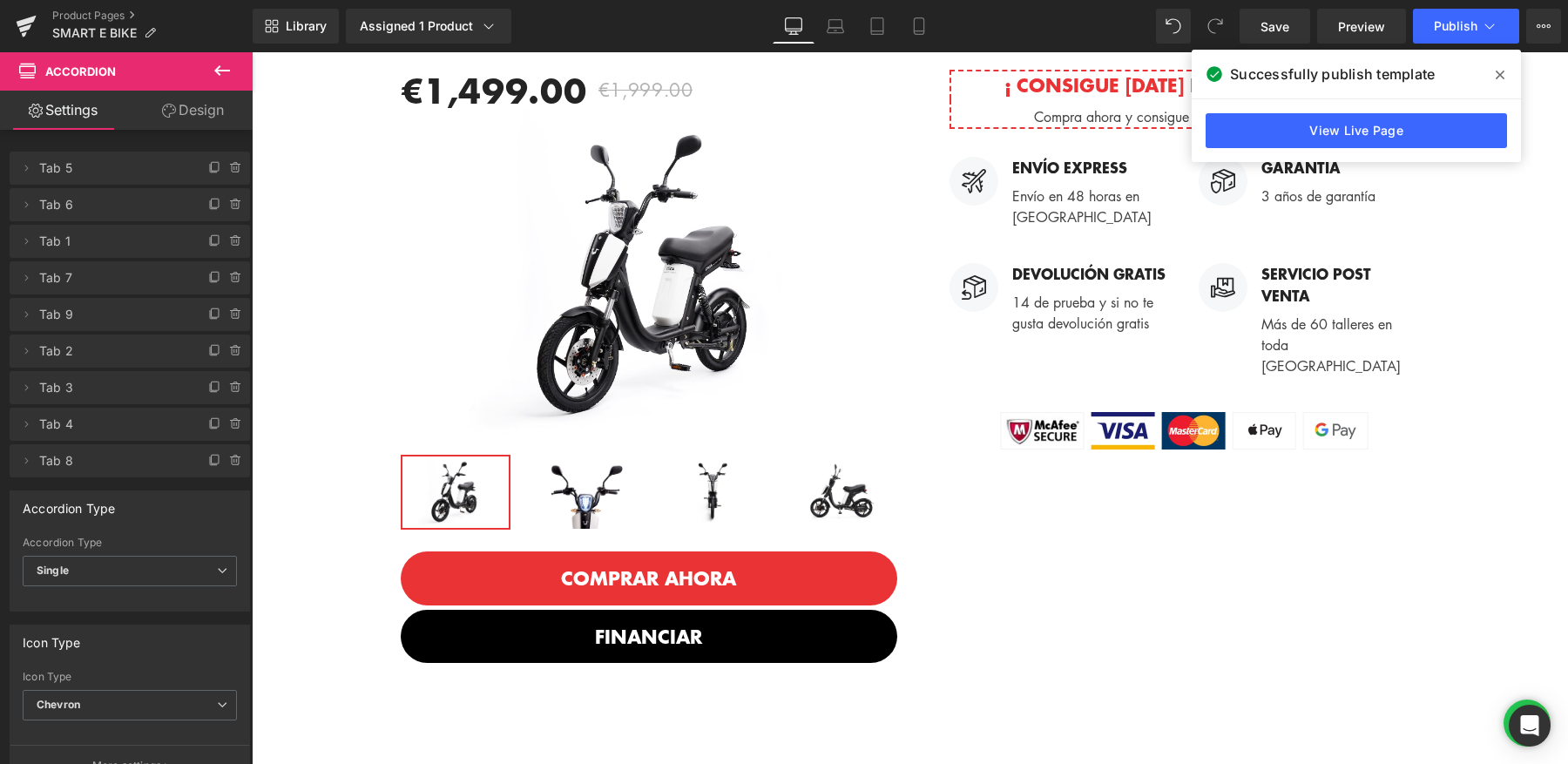
drag, startPoint x: 1503, startPoint y: 69, endPoint x: 1252, endPoint y: 19, distance: 255.9
click at [1503, 70] on icon at bounding box center [1500, 74] width 9 height 14
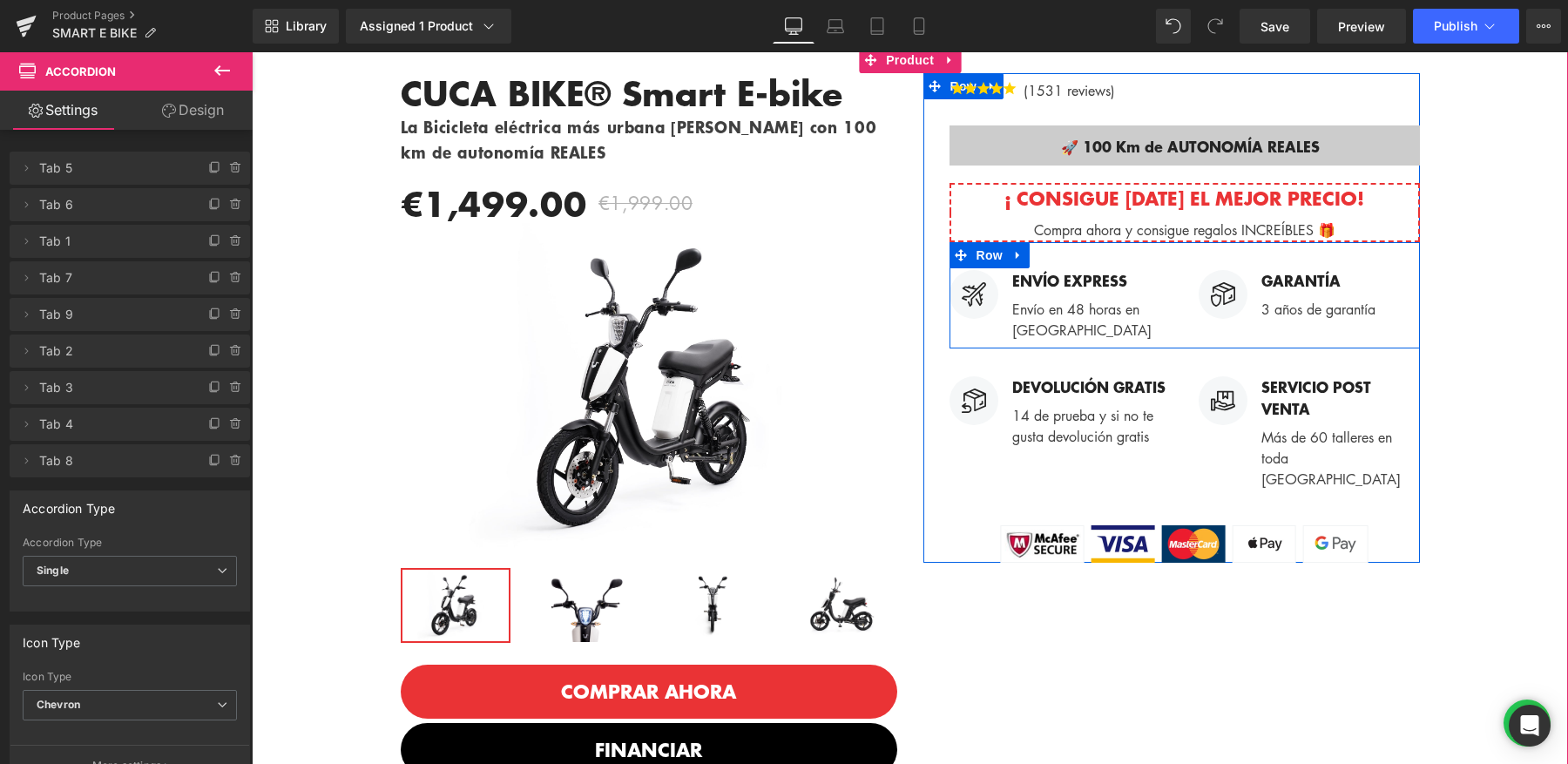
scroll to position [0, 0]
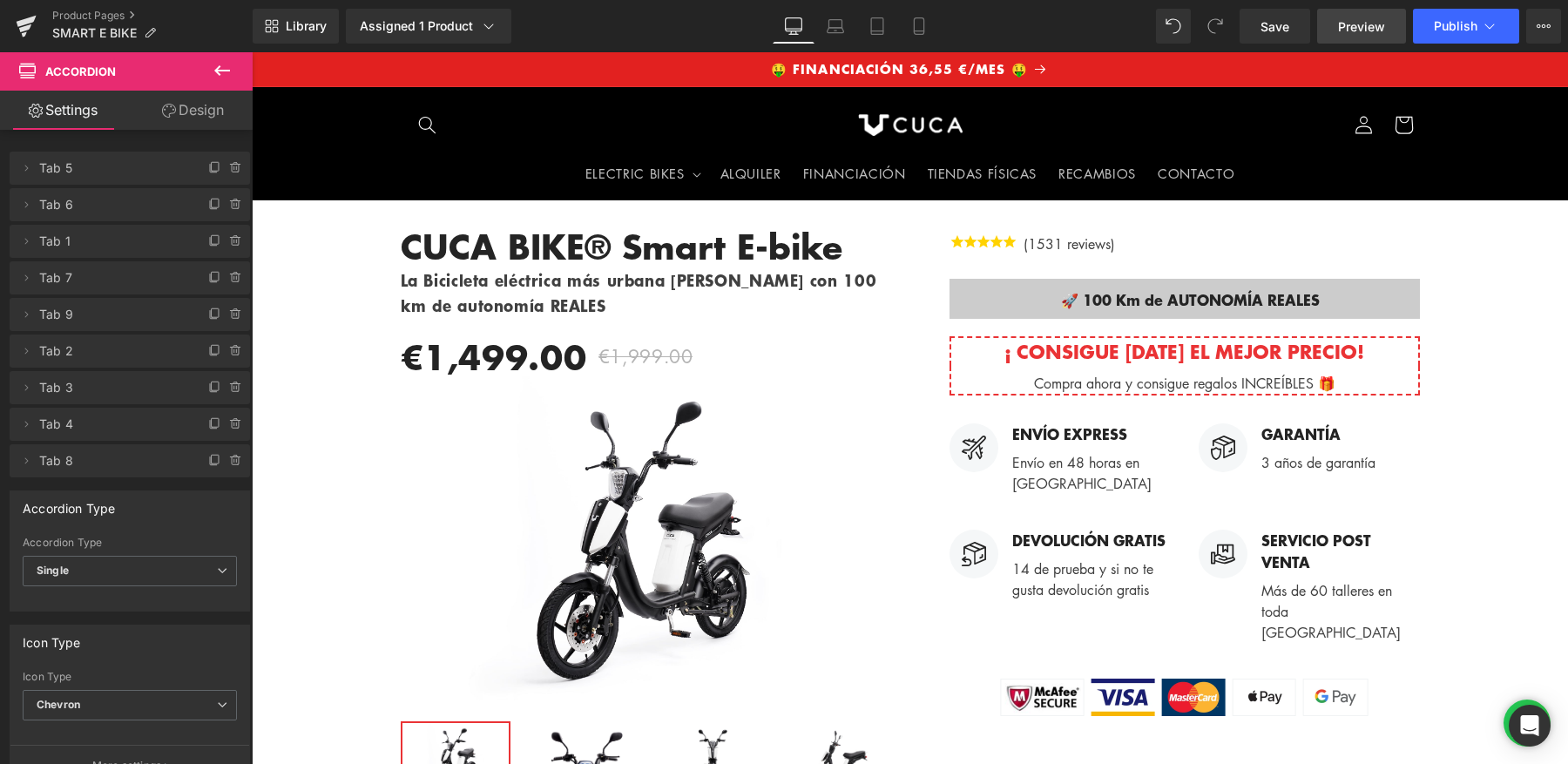
click at [1390, 31] on link "Preview" at bounding box center [1361, 26] width 89 height 35
